Goal: Navigation & Orientation: Find specific page/section

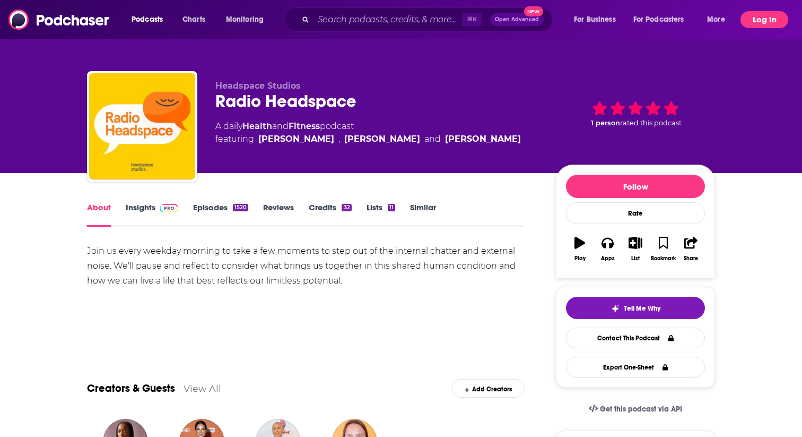
click at [763, 21] on button "Log In" at bounding box center [765, 19] width 48 height 17
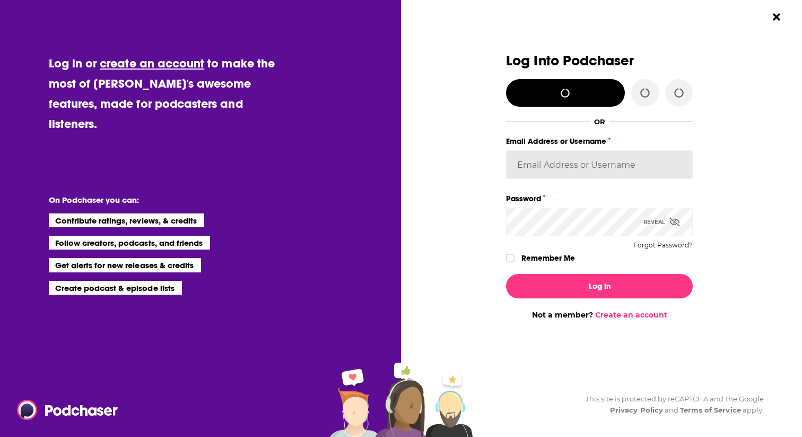
type input "Rgertner"
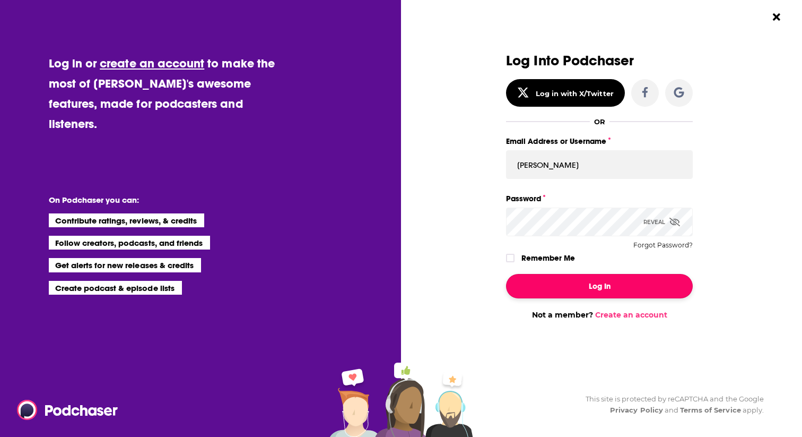
click at [583, 283] on button "Log In" at bounding box center [599, 286] width 187 height 24
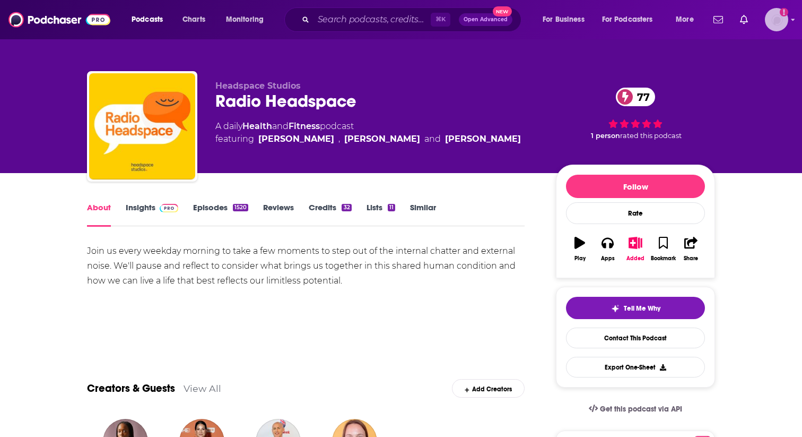
click at [772, 17] on img "Logged in as rgertner" at bounding box center [776, 19] width 23 height 23
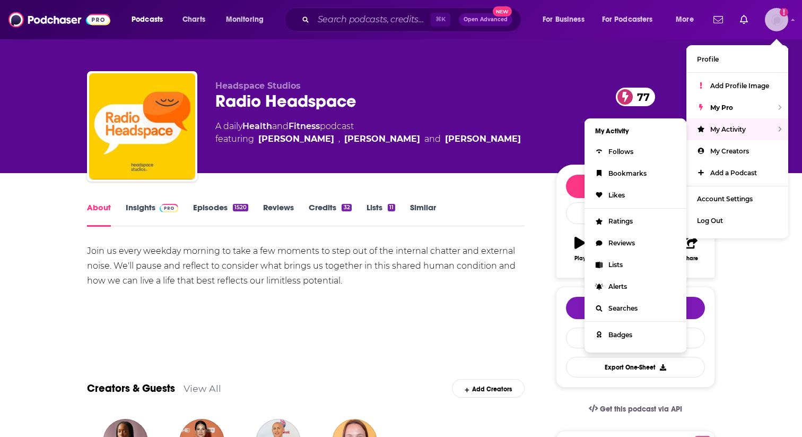
click at [751, 129] on div "My Activity" at bounding box center [738, 129] width 102 height 22
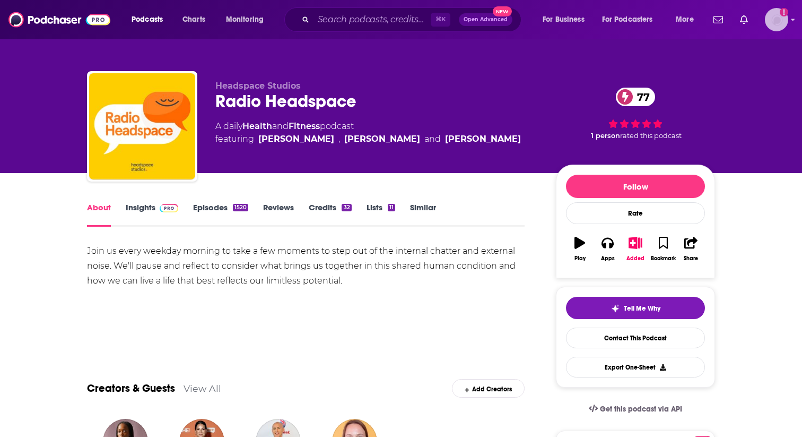
click at [779, 21] on img "Logged in as rgertner" at bounding box center [776, 19] width 23 height 23
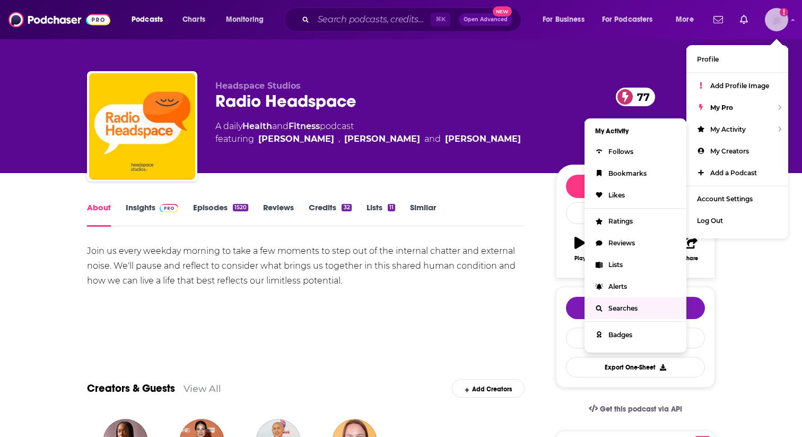
click at [624, 297] on link "Searches" at bounding box center [636, 308] width 102 height 22
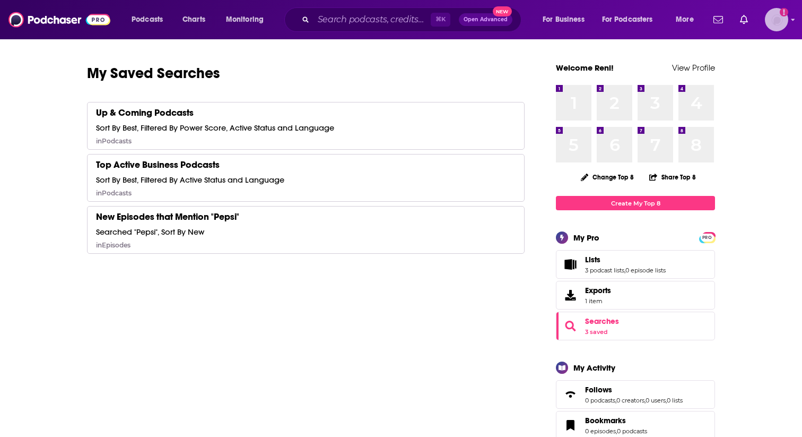
click at [779, 22] on img "Logged in as rgertner" at bounding box center [776, 19] width 23 height 23
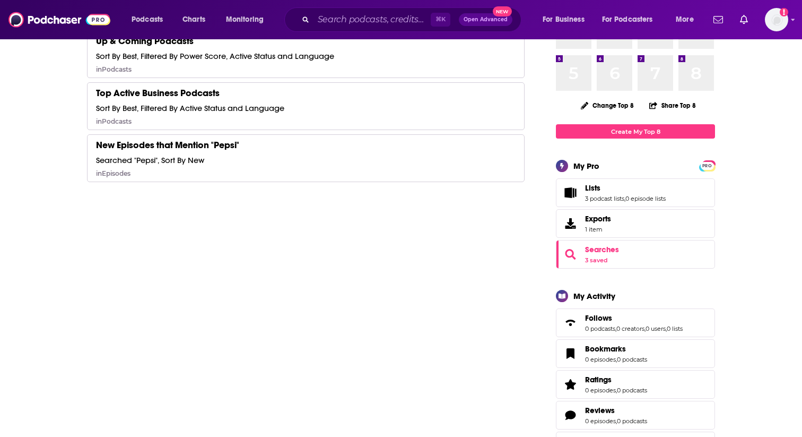
scroll to position [75, 0]
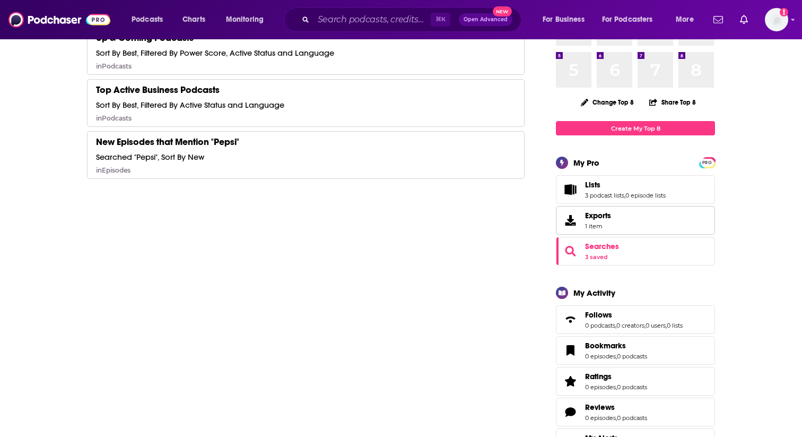
click at [604, 224] on span "1 item" at bounding box center [598, 225] width 26 height 7
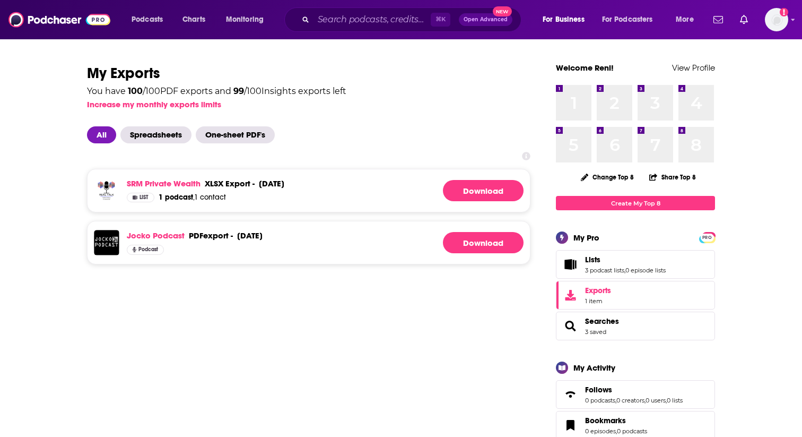
click at [621, 318] on span "Searches 3 saved" at bounding box center [635, 326] width 159 height 29
click at [601, 331] on link "3 saved" at bounding box center [595, 331] width 21 height 7
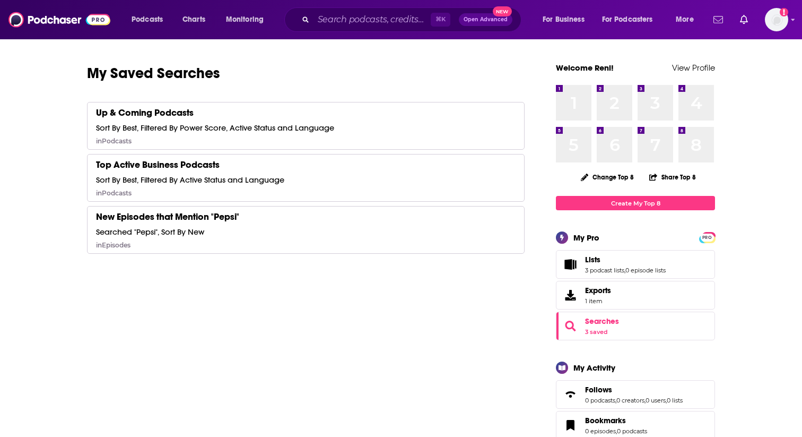
click at [725, 20] on link "Show notifications dropdown" at bounding box center [719, 20] width 18 height 18
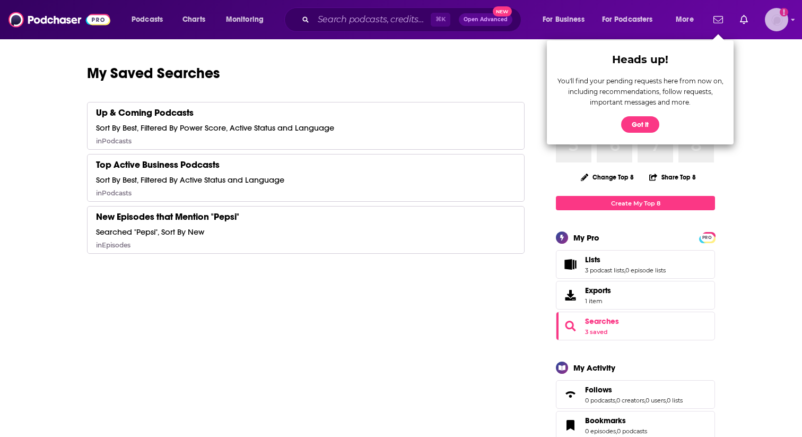
click at [774, 21] on img "Logged in as rgertner" at bounding box center [776, 19] width 23 height 23
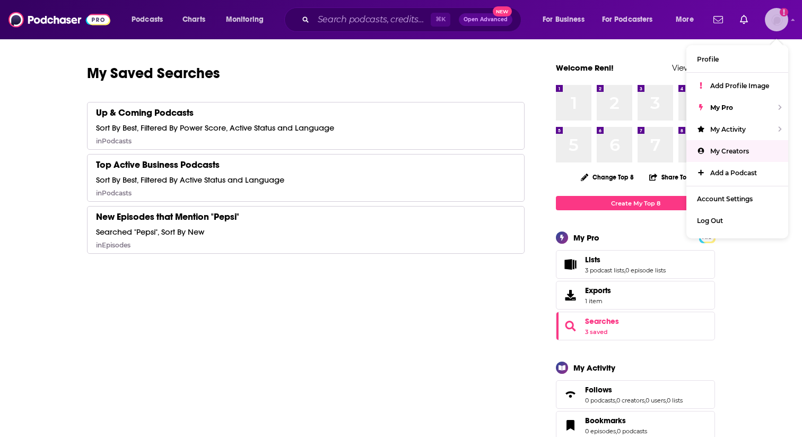
click at [732, 149] on span "My Creators" at bounding box center [730, 151] width 39 height 8
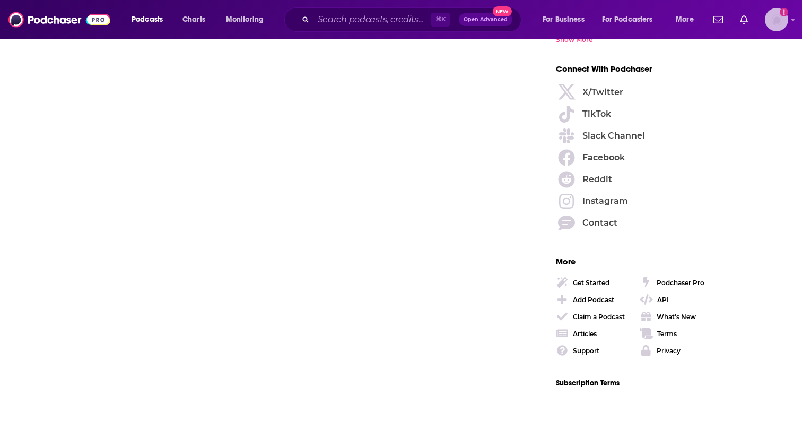
scroll to position [1601, 0]
